Goal: Task Accomplishment & Management: Use online tool/utility

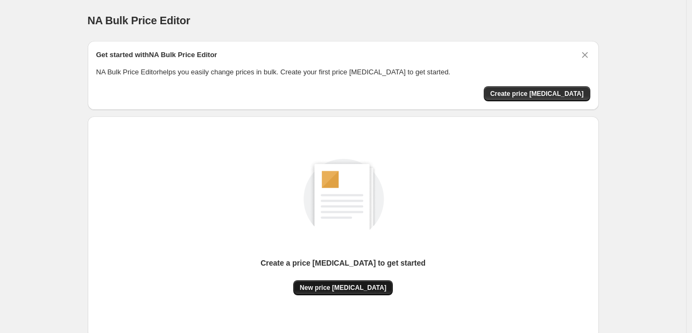
click at [341, 285] on span "New price [MEDICAL_DATA]" at bounding box center [343, 287] width 87 height 9
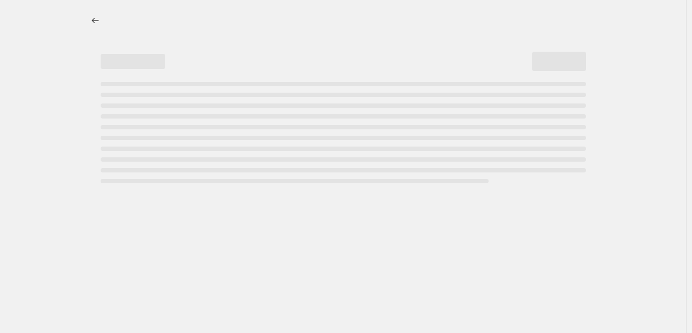
select select "percentage"
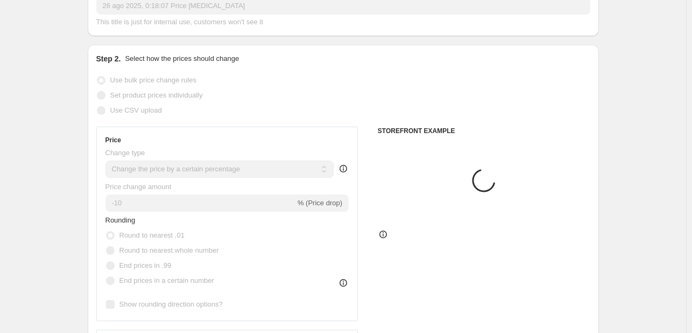
scroll to position [108, 0]
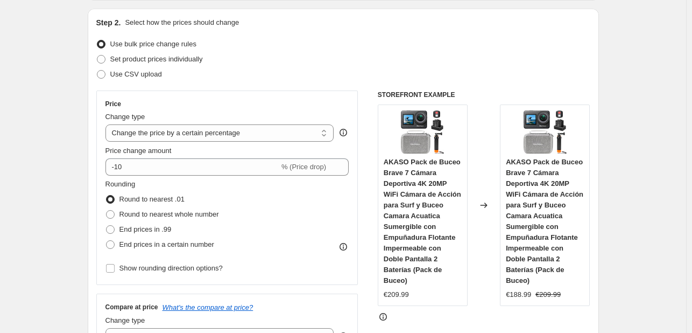
click at [189, 179] on fieldset "Rounding Round to nearest .01 Round to nearest whole number End prices in .99 E…" at bounding box center [162, 215] width 114 height 73
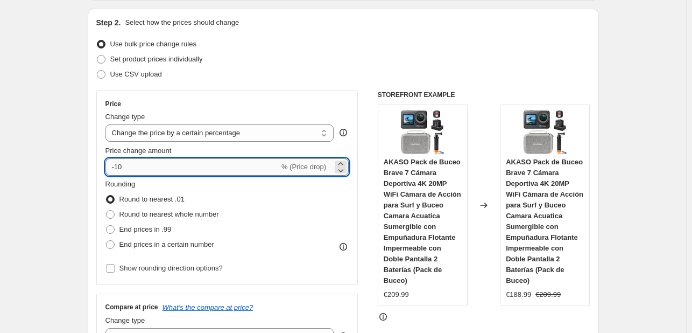
click at [191, 171] on input "-10" at bounding box center [192, 166] width 174 height 17
type input "-1"
type input "-5"
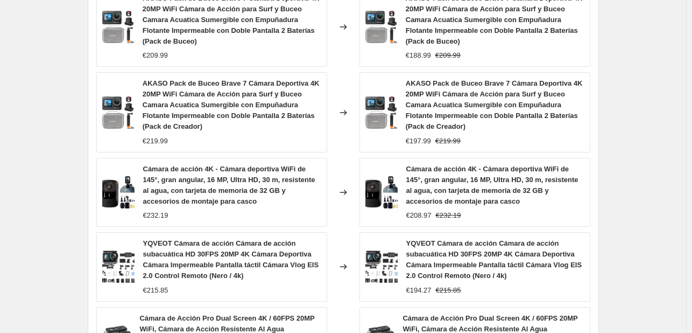
scroll to position [889, 0]
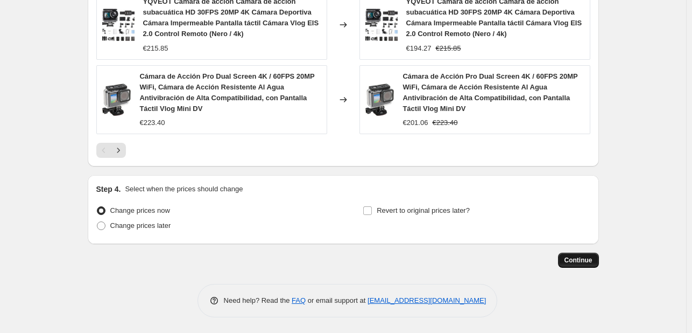
type input "-35"
click at [575, 263] on span "Continue" at bounding box center [578, 260] width 28 height 9
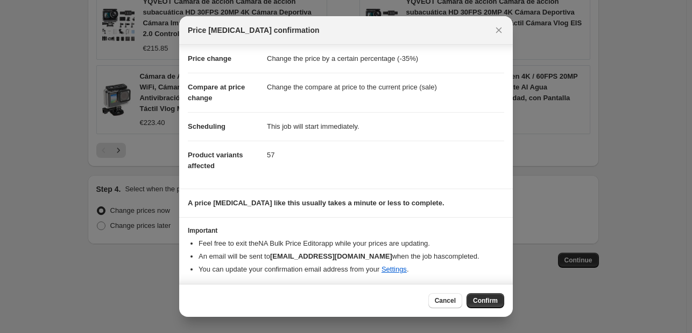
scroll to position [20, 0]
drag, startPoint x: 482, startPoint y: 295, endPoint x: 456, endPoint y: 278, distance: 30.6
click at [482, 296] on span "Confirm" at bounding box center [485, 300] width 25 height 9
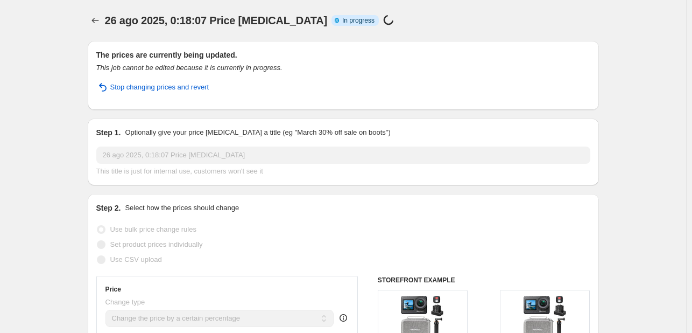
select select "percentage"
